Goal: Use online tool/utility: Utilize a website feature to perform a specific function

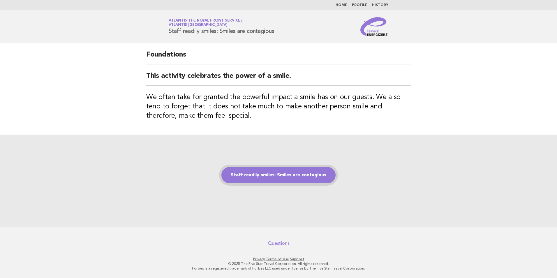
click at [287, 177] on link "Staff readily smiles: Smiles are contagious" at bounding box center [279, 175] width 114 height 16
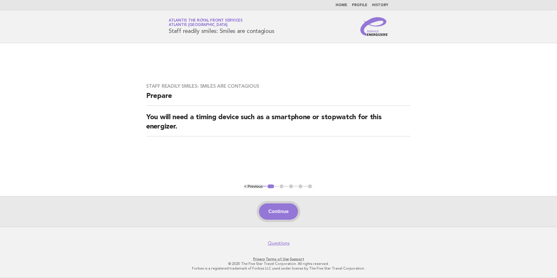
click at [282, 207] on button "Continue" at bounding box center [278, 211] width 39 height 16
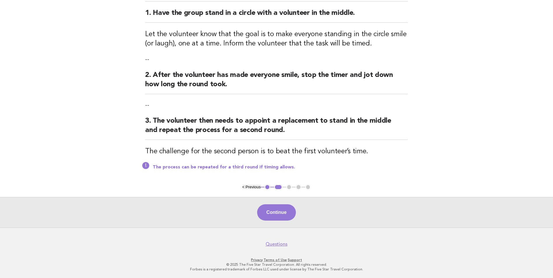
scroll to position [72, 0]
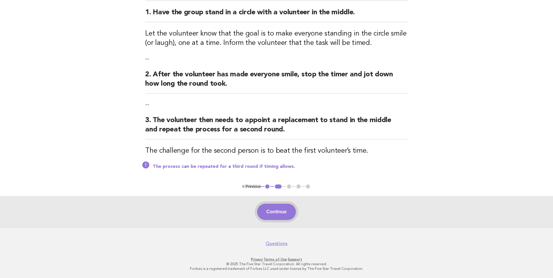
click at [285, 212] on button "Continue" at bounding box center [276, 212] width 39 height 16
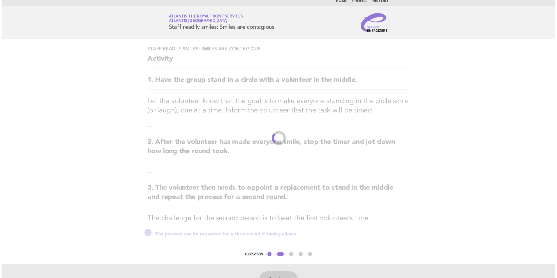
scroll to position [0, 0]
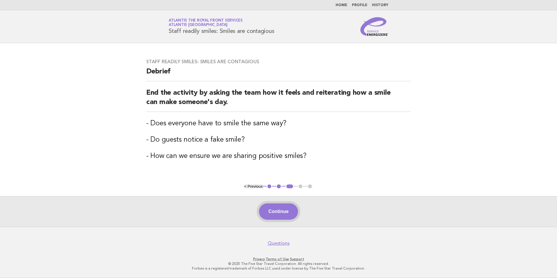
click at [280, 218] on button "Continue" at bounding box center [278, 211] width 39 height 16
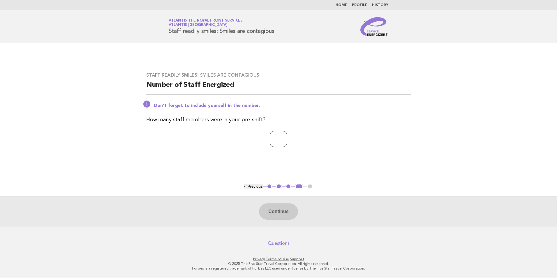
click at [277, 138] on input "number" at bounding box center [278, 139] width 17 height 16
type input "*"
click at [282, 212] on button "Continue" at bounding box center [278, 211] width 39 height 16
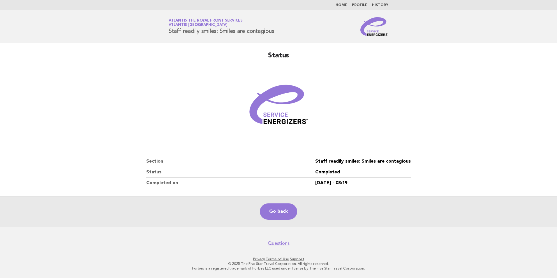
click at [37, 42] on header "Service Energizers Atlantis The Royal Front Services Atlantis Dubai Staff readi…" at bounding box center [278, 26] width 557 height 33
